Goal: Communication & Community: Answer question/provide support

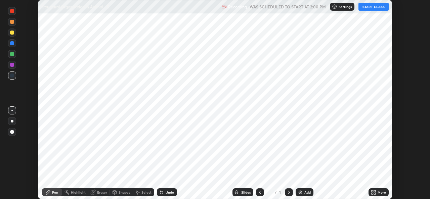
scroll to position [199, 429]
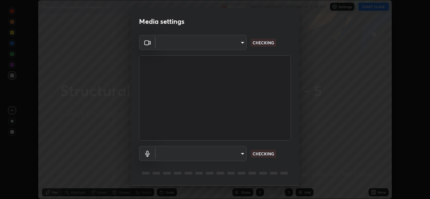
type input "a83bb134842fd6c46cae91b6313aa5efba961fee809e7364c6ef7c36ed00ea69"
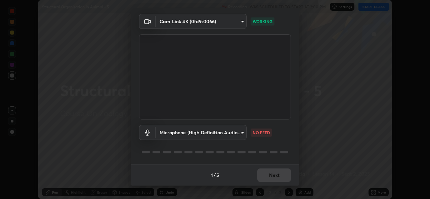
click at [241, 129] on body "Erase all Structural Organisation in Animal - 5 Recording WAS SCHEDULED TO STAR…" at bounding box center [215, 99] width 430 height 199
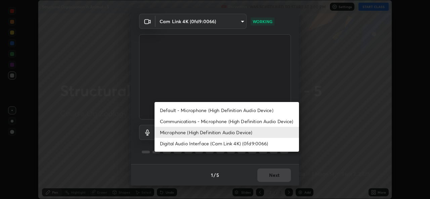
click at [220, 110] on li "Default - Microphone (High Definition Audio Device)" at bounding box center [226, 110] width 144 height 11
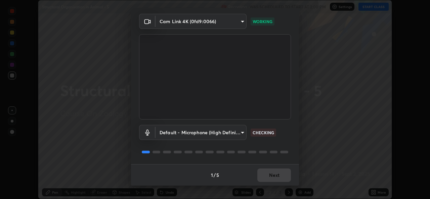
click at [239, 131] on body "Erase all Structural Organisation in Animal - 5 Recording WAS SCHEDULED TO STAR…" at bounding box center [215, 99] width 430 height 199
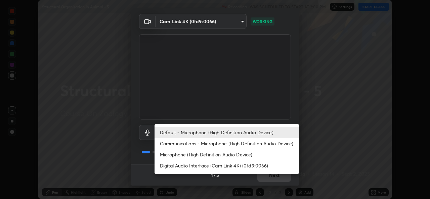
click at [227, 156] on li "Microphone (High Definition Audio Device)" at bounding box center [226, 154] width 144 height 11
type input "1096ec1564036cbcf0e9abd5aaef12808ae7e2dc0601459cd77712751889dd54"
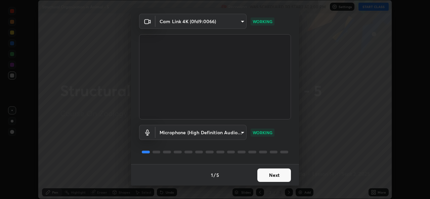
click at [268, 173] on button "Next" at bounding box center [274, 175] width 34 height 13
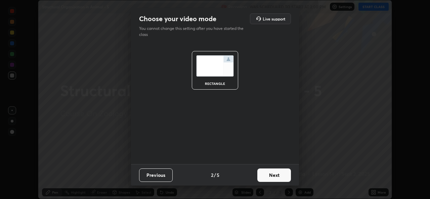
click at [270, 176] on button "Next" at bounding box center [274, 175] width 34 height 13
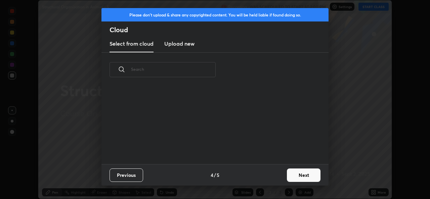
click at [280, 176] on div "Previous 4 / 5 Next" at bounding box center [214, 174] width 227 height 21
click at [295, 172] on button "Next" at bounding box center [304, 175] width 34 height 13
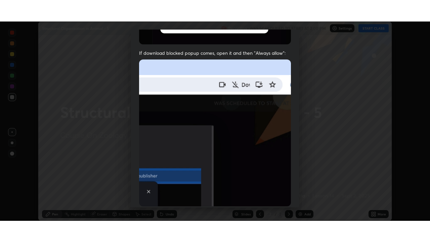
scroll to position [158, 0]
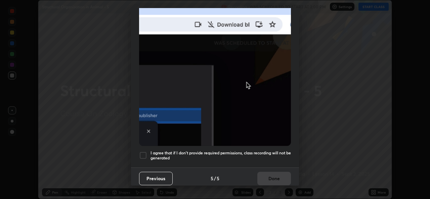
click at [145, 152] on div at bounding box center [143, 155] width 8 height 8
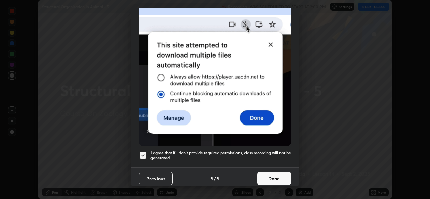
click at [271, 172] on button "Done" at bounding box center [274, 178] width 34 height 13
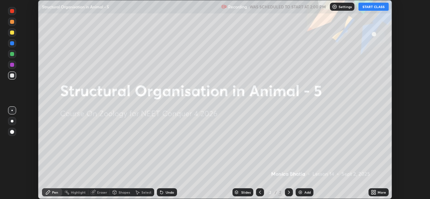
click at [370, 9] on button "START CLASS" at bounding box center [373, 7] width 30 height 8
click at [377, 189] on div "More" at bounding box center [378, 192] width 20 height 8
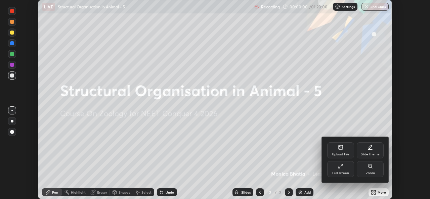
click at [337, 170] on div "Full screen" at bounding box center [340, 169] width 27 height 16
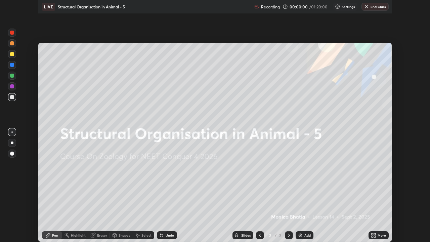
scroll to position [242, 430]
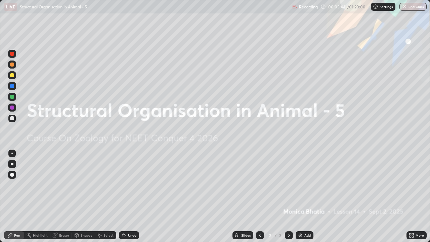
click at [302, 199] on img at bounding box center [299, 234] width 5 height 5
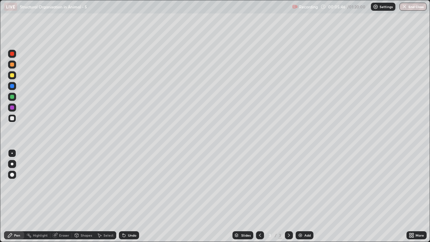
click at [12, 164] on div at bounding box center [12, 163] width 3 height 3
click at [10, 108] on div at bounding box center [12, 107] width 4 height 4
click at [13, 98] on div at bounding box center [12, 97] width 4 height 4
click at [12, 89] on div at bounding box center [12, 86] width 8 height 8
click at [310, 199] on div "Add" at bounding box center [307, 234] width 6 height 3
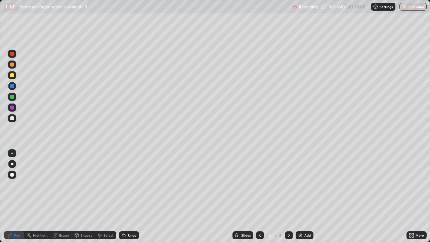
click at [13, 120] on div at bounding box center [12, 118] width 4 height 4
click at [87, 199] on div "Shapes" at bounding box center [83, 235] width 23 height 8
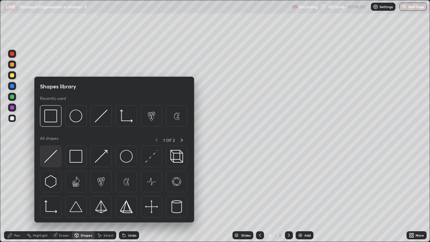
click at [54, 157] on img at bounding box center [50, 156] width 13 height 13
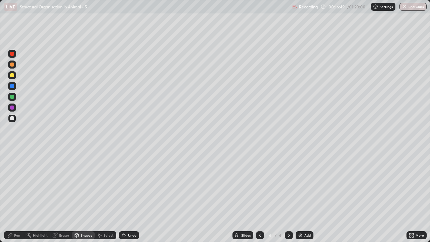
click at [12, 76] on div at bounding box center [12, 75] width 4 height 4
click at [12, 199] on div "Pen" at bounding box center [14, 235] width 20 height 8
click at [86, 199] on div "Shapes" at bounding box center [86, 234] width 11 height 3
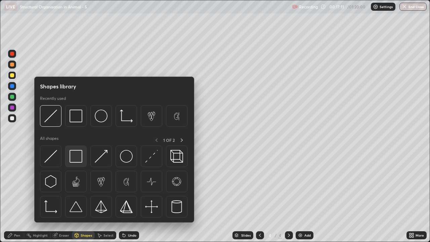
click at [73, 156] on img at bounding box center [75, 156] width 13 height 13
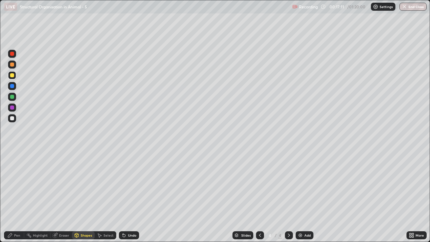
click at [12, 105] on div at bounding box center [12, 107] width 4 height 4
click at [15, 199] on div "Pen" at bounding box center [14, 235] width 20 height 8
click at [11, 119] on div at bounding box center [12, 118] width 4 height 4
click at [11, 87] on div at bounding box center [12, 86] width 4 height 4
click at [12, 98] on div at bounding box center [12, 97] width 4 height 4
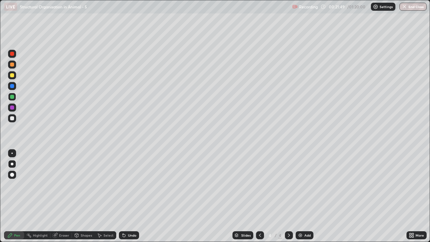
click at [305, 199] on div "Add" at bounding box center [307, 234] width 6 height 3
click at [84, 199] on div "Shapes" at bounding box center [83, 235] width 23 height 8
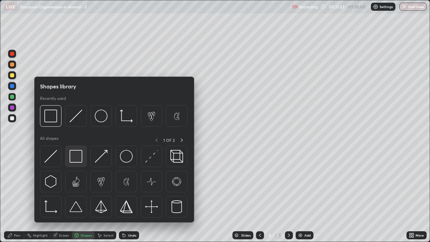
click at [74, 158] on img at bounding box center [75, 156] width 13 height 13
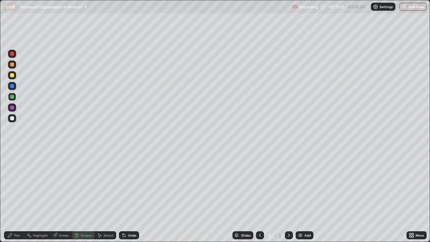
click at [16, 199] on div "Pen" at bounding box center [17, 234] width 6 height 3
click at [12, 119] on div at bounding box center [12, 118] width 4 height 4
click at [13, 108] on div at bounding box center [12, 107] width 4 height 4
click at [12, 95] on div at bounding box center [12, 97] width 4 height 4
click at [12, 87] on div at bounding box center [12, 86] width 4 height 4
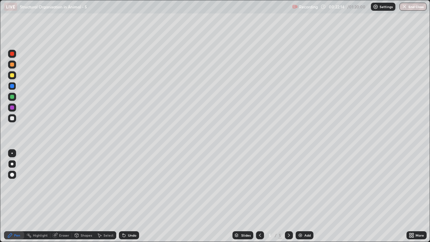
click at [12, 74] on div at bounding box center [12, 75] width 4 height 4
click at [12, 121] on div at bounding box center [12, 118] width 8 height 8
click at [14, 95] on div at bounding box center [12, 97] width 8 height 8
click at [289, 199] on icon at bounding box center [288, 234] width 5 height 5
click at [256, 199] on div at bounding box center [260, 235] width 8 height 8
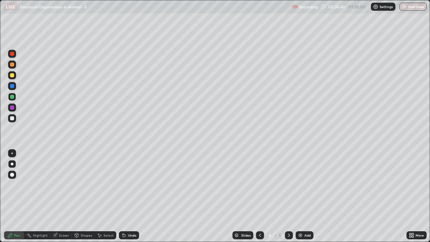
click at [13, 86] on div at bounding box center [12, 86] width 4 height 4
click at [84, 199] on div "Shapes" at bounding box center [86, 234] width 11 height 3
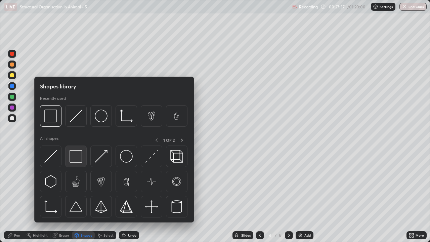
click at [81, 160] on img at bounding box center [75, 156] width 13 height 13
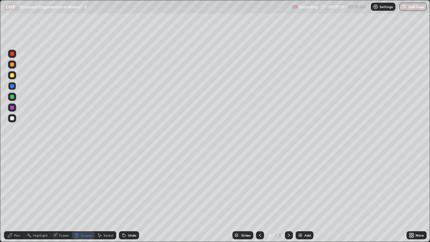
click at [12, 106] on div at bounding box center [12, 107] width 4 height 4
click at [18, 199] on div "Pen" at bounding box center [17, 234] width 6 height 3
click at [13, 78] on div at bounding box center [12, 75] width 8 height 8
click at [12, 118] on div at bounding box center [12, 118] width 4 height 4
click at [11, 74] on div at bounding box center [12, 75] width 4 height 4
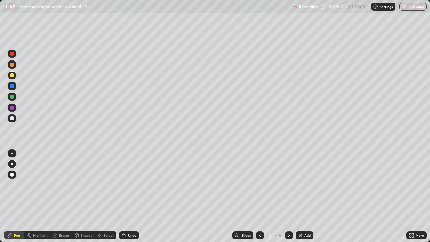
click at [12, 87] on div at bounding box center [12, 86] width 4 height 4
click at [11, 75] on div at bounding box center [12, 75] width 4 height 4
click at [261, 199] on div at bounding box center [260, 235] width 8 height 8
click at [288, 199] on icon at bounding box center [288, 234] width 5 height 5
click at [288, 199] on icon at bounding box center [289, 234] width 2 height 3
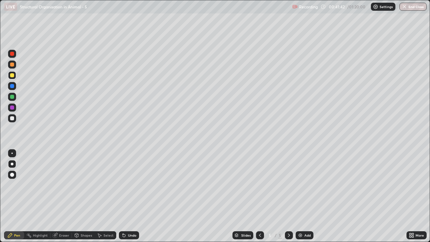
click at [259, 199] on icon at bounding box center [259, 234] width 5 height 5
click at [308, 199] on div "Add" at bounding box center [307, 234] width 6 height 3
click at [309, 199] on div "Add" at bounding box center [307, 234] width 6 height 3
click at [12, 118] on div at bounding box center [12, 118] width 4 height 4
click at [258, 199] on icon at bounding box center [259, 234] width 5 height 5
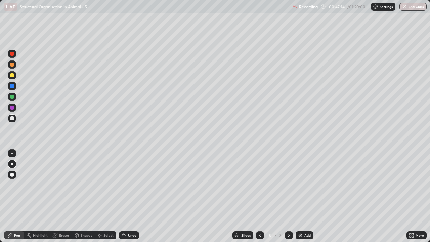
click at [259, 199] on icon at bounding box center [259, 234] width 5 height 5
click at [287, 199] on icon at bounding box center [288, 234] width 5 height 5
click at [288, 199] on icon at bounding box center [288, 234] width 5 height 5
click at [86, 199] on div "Shapes" at bounding box center [86, 234] width 11 height 3
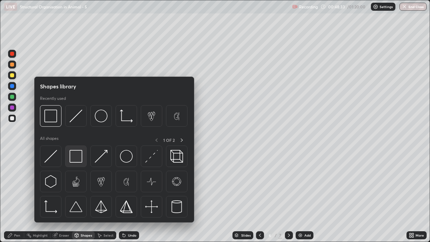
click at [74, 157] on img at bounding box center [75, 156] width 13 height 13
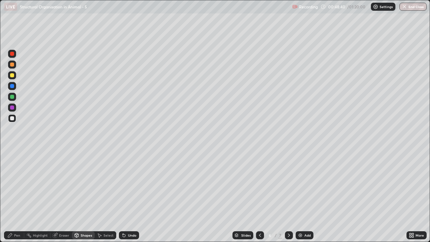
click at [14, 199] on div "Pen" at bounding box center [14, 235] width 20 height 8
click at [13, 98] on div at bounding box center [12, 97] width 4 height 4
click at [12, 118] on div at bounding box center [12, 118] width 4 height 4
click at [308, 199] on div "Add" at bounding box center [304, 235] width 18 height 8
click at [12, 108] on div at bounding box center [12, 107] width 4 height 4
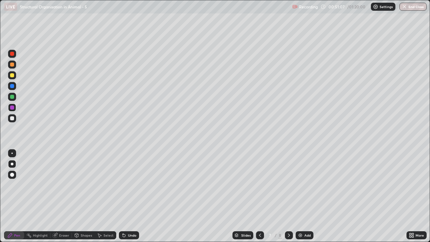
click at [13, 97] on div at bounding box center [12, 97] width 4 height 4
click at [13, 88] on div at bounding box center [12, 86] width 8 height 8
click at [12, 98] on div at bounding box center [12, 97] width 4 height 4
click at [13, 79] on div at bounding box center [12, 75] width 8 height 8
click at [14, 67] on div at bounding box center [12, 64] width 8 height 8
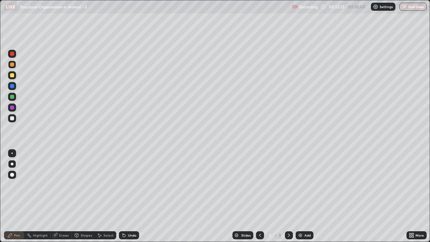
click at [16, 119] on div at bounding box center [12, 118] width 8 height 8
click at [11, 96] on div at bounding box center [12, 97] width 4 height 4
click at [12, 107] on div at bounding box center [12, 107] width 4 height 4
click at [13, 84] on div at bounding box center [12, 86] width 4 height 4
click at [258, 199] on icon at bounding box center [259, 234] width 5 height 5
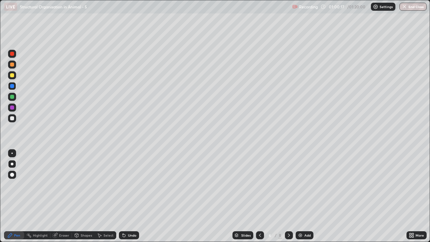
click at [288, 199] on icon at bounding box center [288, 234] width 5 height 5
click at [306, 199] on div "Add" at bounding box center [307, 234] width 6 height 3
click at [14, 119] on div at bounding box center [12, 118] width 8 height 8
click at [11, 75] on div at bounding box center [12, 75] width 4 height 4
click at [11, 121] on div at bounding box center [12, 118] width 8 height 8
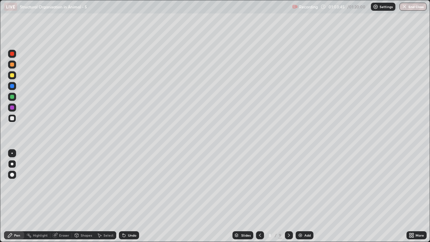
click at [12, 87] on div at bounding box center [12, 86] width 4 height 4
click at [12, 118] on div at bounding box center [12, 118] width 4 height 4
click at [9, 98] on div at bounding box center [12, 97] width 8 height 8
click at [11, 85] on div at bounding box center [12, 86] width 4 height 4
click at [15, 118] on div at bounding box center [12, 118] width 8 height 8
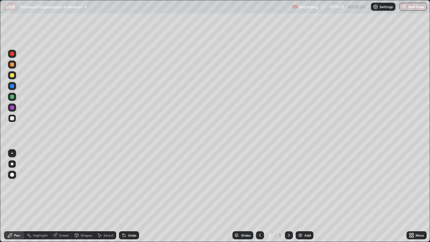
click at [306, 199] on div "Add" at bounding box center [307, 234] width 6 height 3
click at [85, 199] on div "Shapes" at bounding box center [86, 234] width 11 height 3
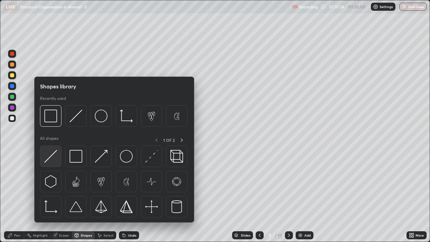
click at [54, 153] on img at bounding box center [50, 156] width 13 height 13
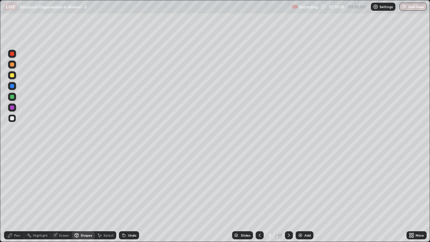
click at [15, 199] on div "Pen" at bounding box center [17, 234] width 6 height 3
click at [11, 108] on div at bounding box center [12, 107] width 4 height 4
click at [12, 97] on div at bounding box center [12, 97] width 4 height 4
click at [11, 86] on div at bounding box center [12, 86] width 4 height 4
click at [61, 199] on div "Eraser" at bounding box center [60, 234] width 21 height 13
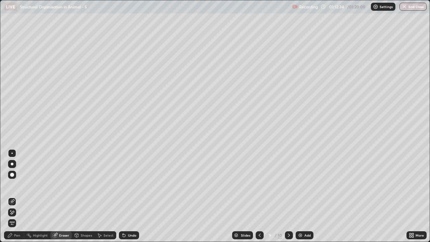
click at [10, 199] on icon at bounding box center [11, 201] width 5 height 5
click at [11, 199] on icon at bounding box center [10, 210] width 1 height 1
click at [15, 199] on div "Pen" at bounding box center [14, 235] width 20 height 8
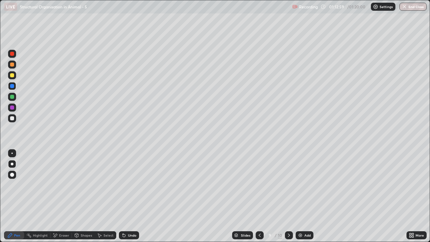
click at [8, 119] on div at bounding box center [12, 118] width 8 height 8
click at [259, 199] on icon at bounding box center [259, 234] width 5 height 5
click at [307, 199] on div "Add" at bounding box center [304, 235] width 18 height 8
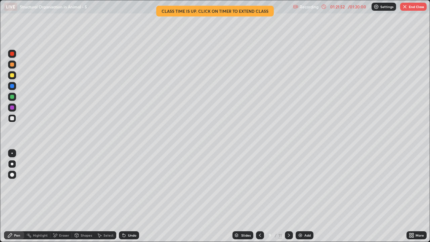
click at [280, 199] on div "11" at bounding box center [280, 235] width 4 height 6
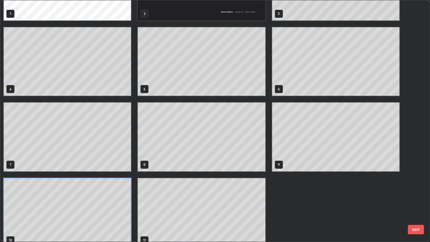
scroll to position [60, 0]
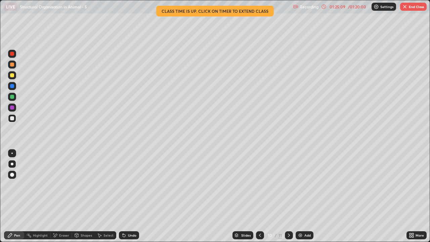
click at [415, 8] on button "End Class" at bounding box center [413, 7] width 27 height 8
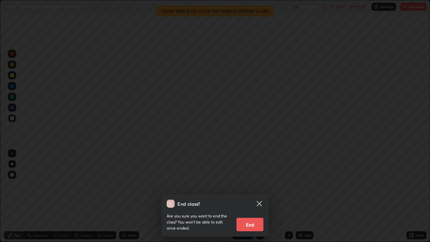
click at [247, 199] on button "End" at bounding box center [249, 224] width 27 height 13
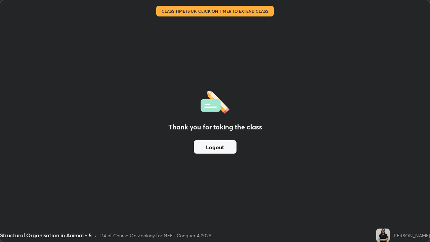
click at [210, 148] on button "Logout" at bounding box center [215, 146] width 43 height 13
